Goal: Check status: Check status

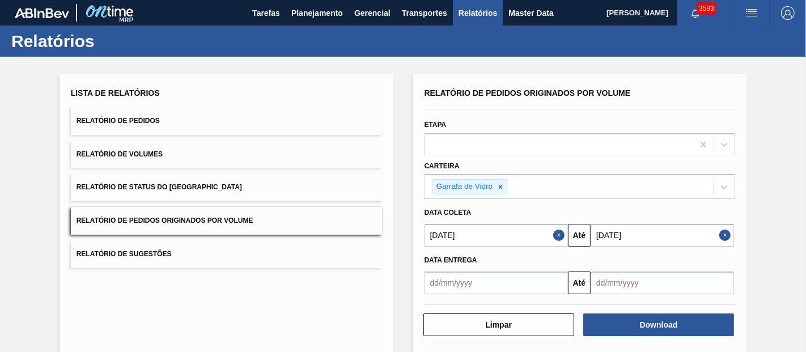
scroll to position [23, 0]
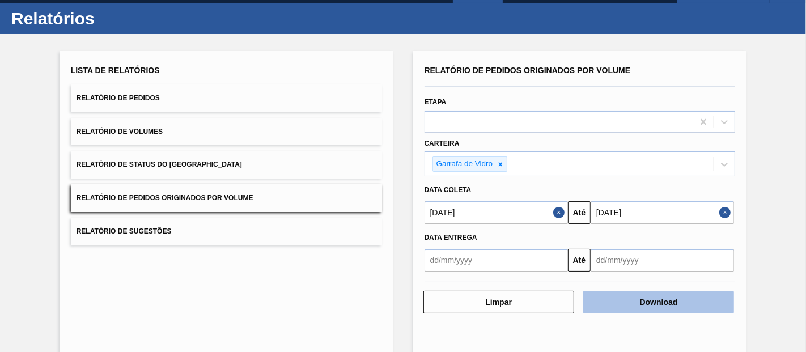
click at [693, 307] on button "Download" at bounding box center [658, 302] width 151 height 23
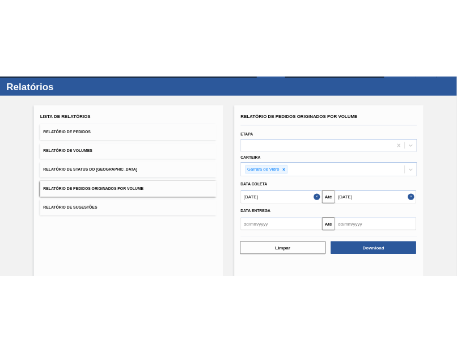
scroll to position [0, 0]
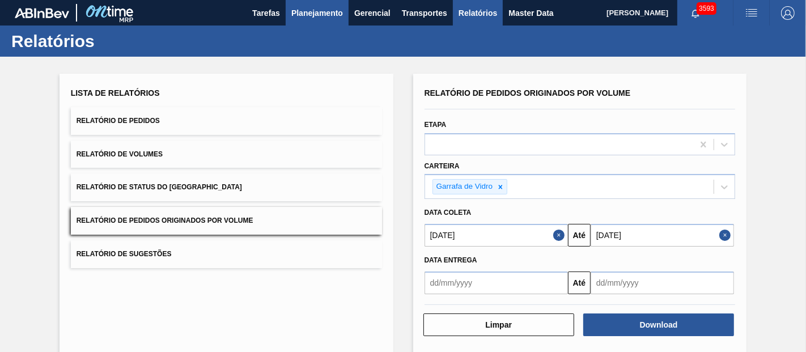
click at [327, 18] on span "Planejamento" at bounding box center [317, 13] width 52 height 14
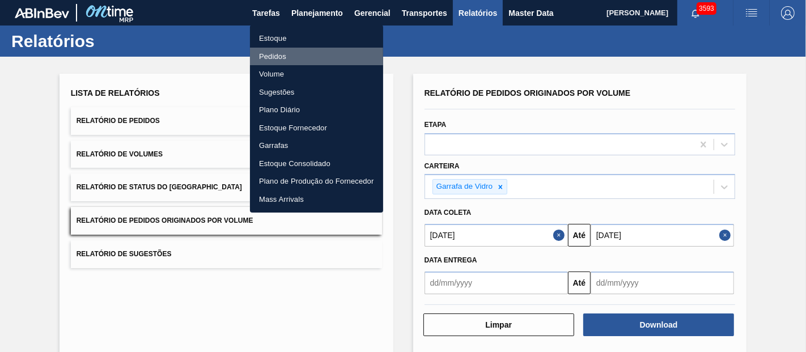
click at [276, 54] on li "Pedidos" at bounding box center [316, 57] width 133 height 18
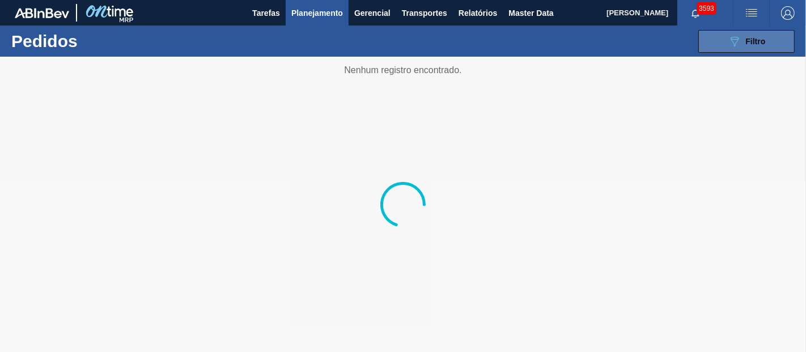
click at [737, 36] on icon "089F7B8B-B2A5-4AFE-B5C0-19BA573D28AC" at bounding box center [735, 42] width 14 height 14
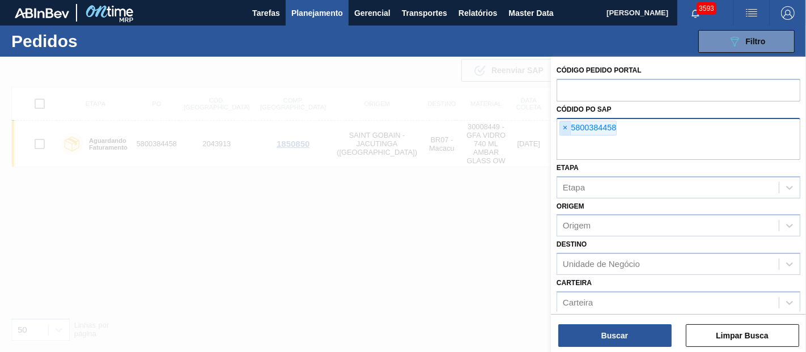
click at [561, 129] on span "×" at bounding box center [565, 128] width 11 height 14
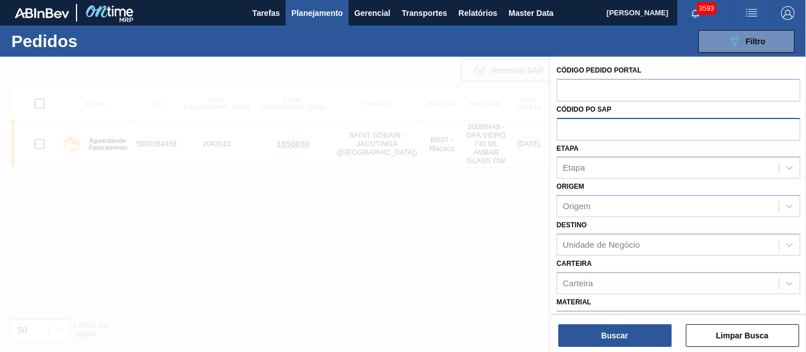
paste input "text"
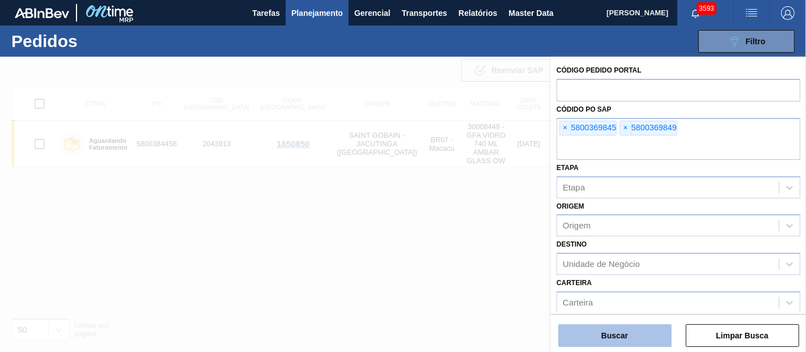
click at [617, 324] on button "Buscar" at bounding box center [614, 335] width 113 height 23
